Goal: Navigation & Orientation: Find specific page/section

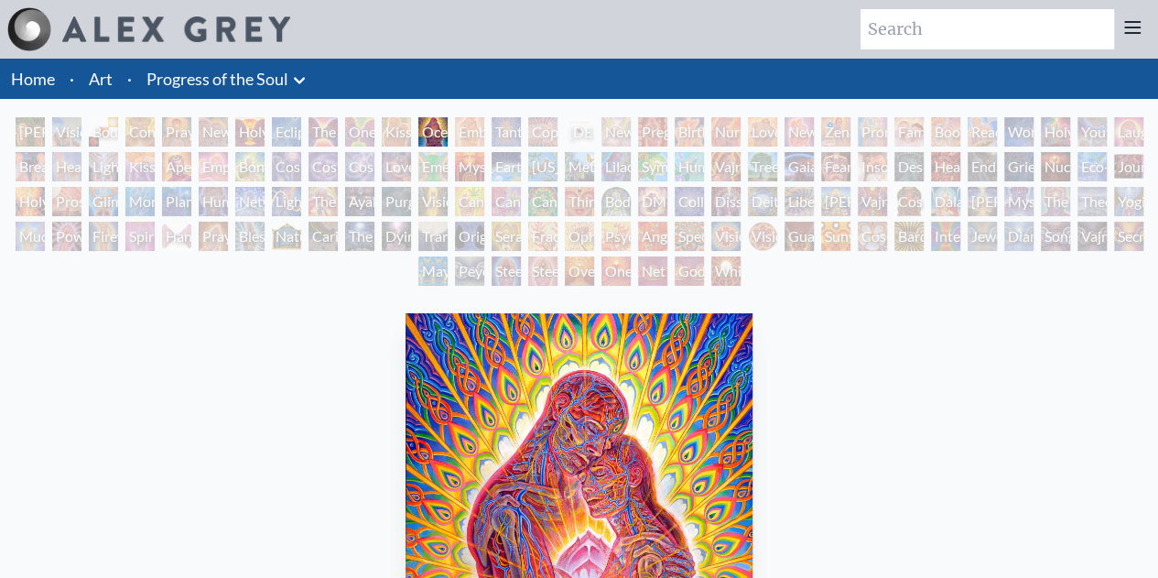
click at [82, 78] on li "Art" at bounding box center [100, 79] width 38 height 40
click at [109, 74] on link "Art" at bounding box center [101, 79] width 24 height 26
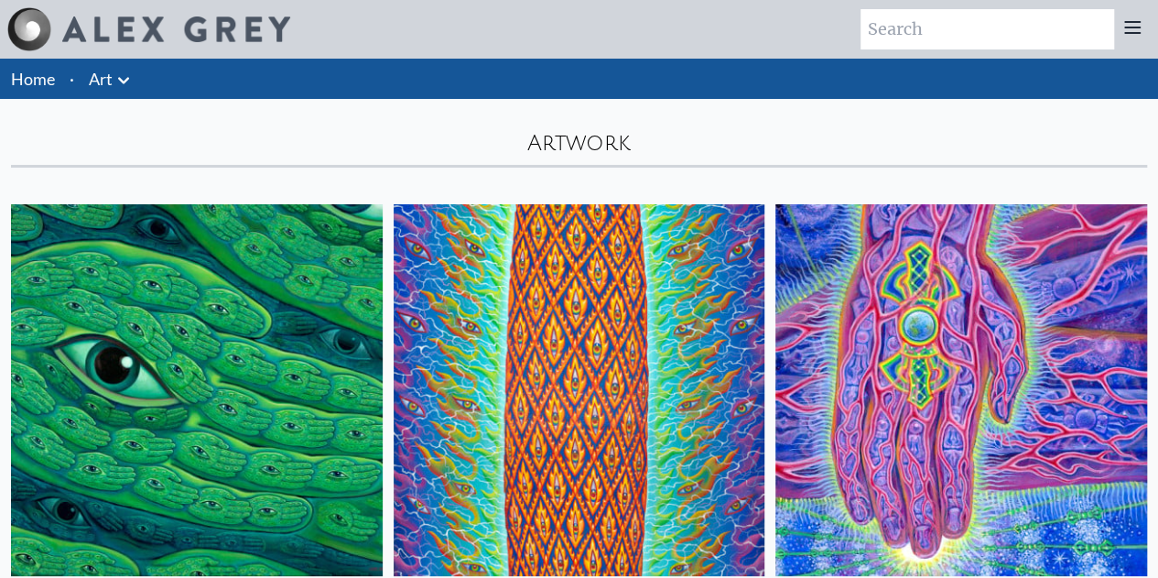
click at [1124, 29] on icon at bounding box center [1132, 27] width 22 height 22
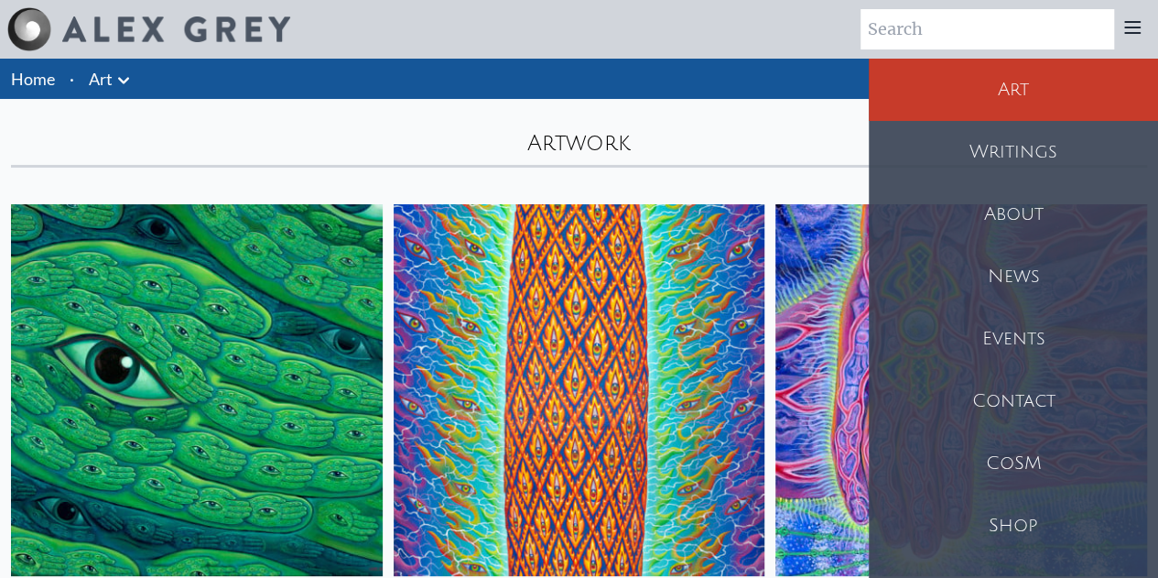
click at [1056, 516] on div "Shop" at bounding box center [1013, 525] width 289 height 62
